Goal: Information Seeking & Learning: Learn about a topic

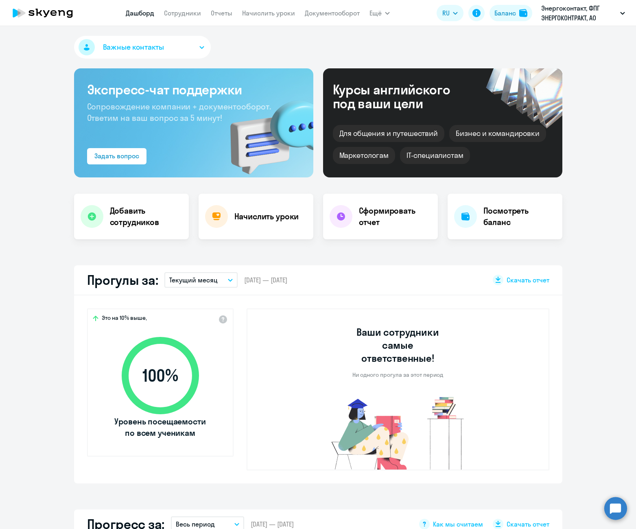
select select "100"
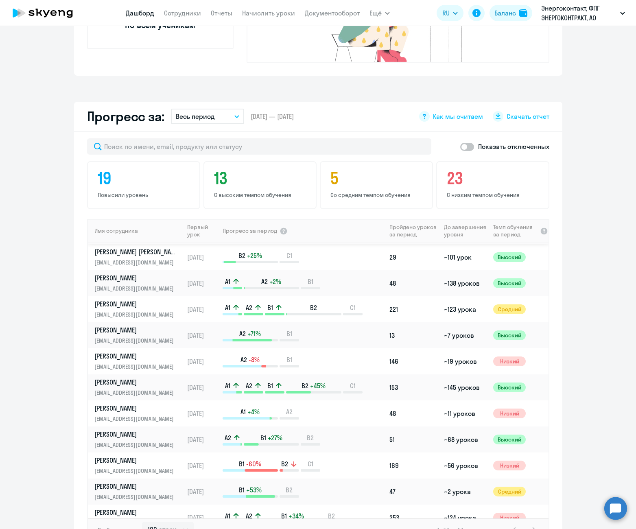
scroll to position [122, 0]
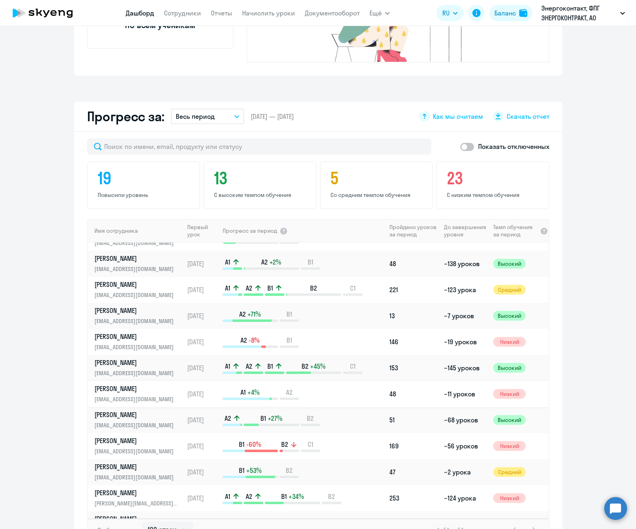
click at [132, 384] on p "[PERSON_NAME]" at bounding box center [136, 388] width 84 height 9
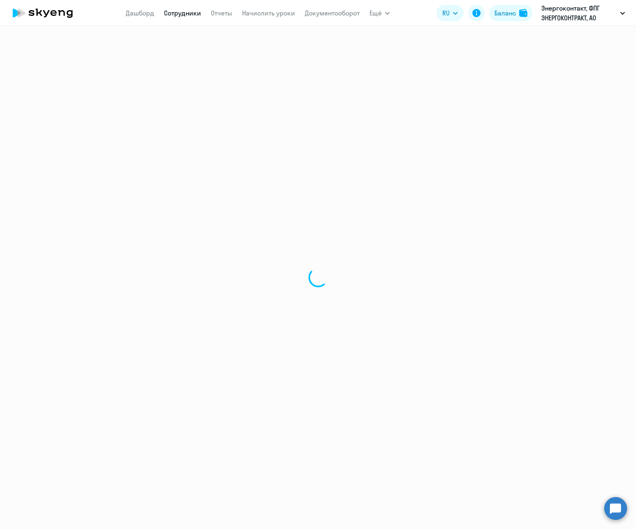
select select "english"
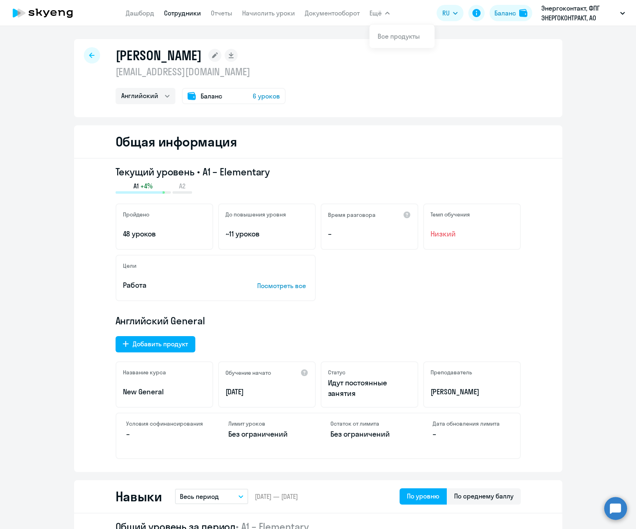
click at [89, 53] on icon at bounding box center [91, 55] width 5 height 5
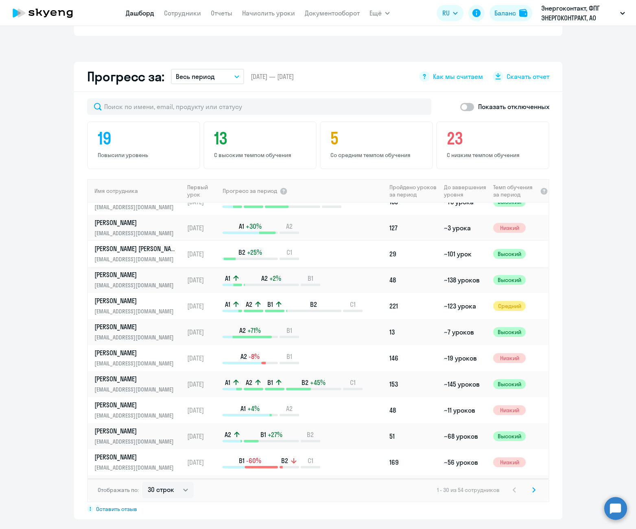
scroll to position [81, 0]
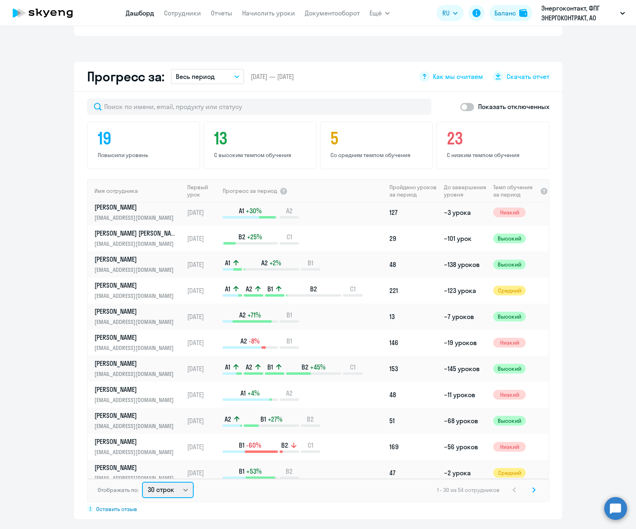
click at [161, 482] on select "30 строк 50 строк 100 строк" at bounding box center [168, 490] width 52 height 16
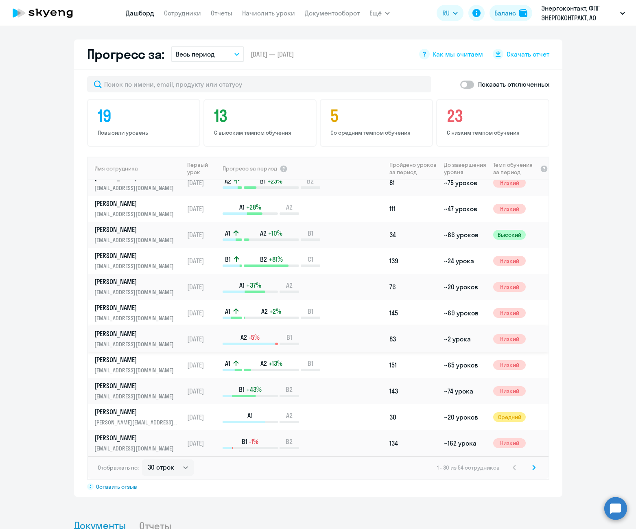
scroll to position [488, 0]
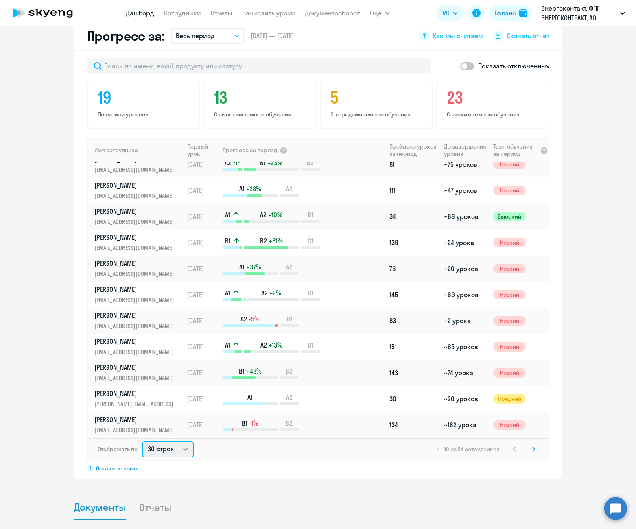
click at [177, 441] on select "30 строк 50 строк 100 строк" at bounding box center [168, 449] width 52 height 16
select select "100"
click at [142, 441] on select "30 строк 50 строк 100 строк" at bounding box center [168, 449] width 52 height 16
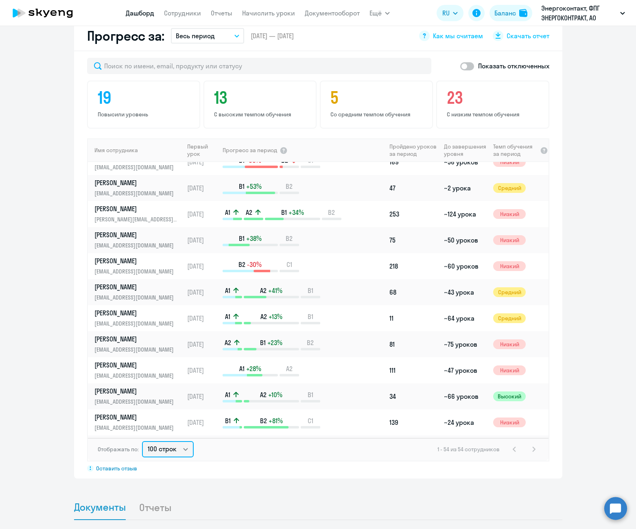
scroll to position [366, 0]
